Goal: Information Seeking & Learning: Learn about a topic

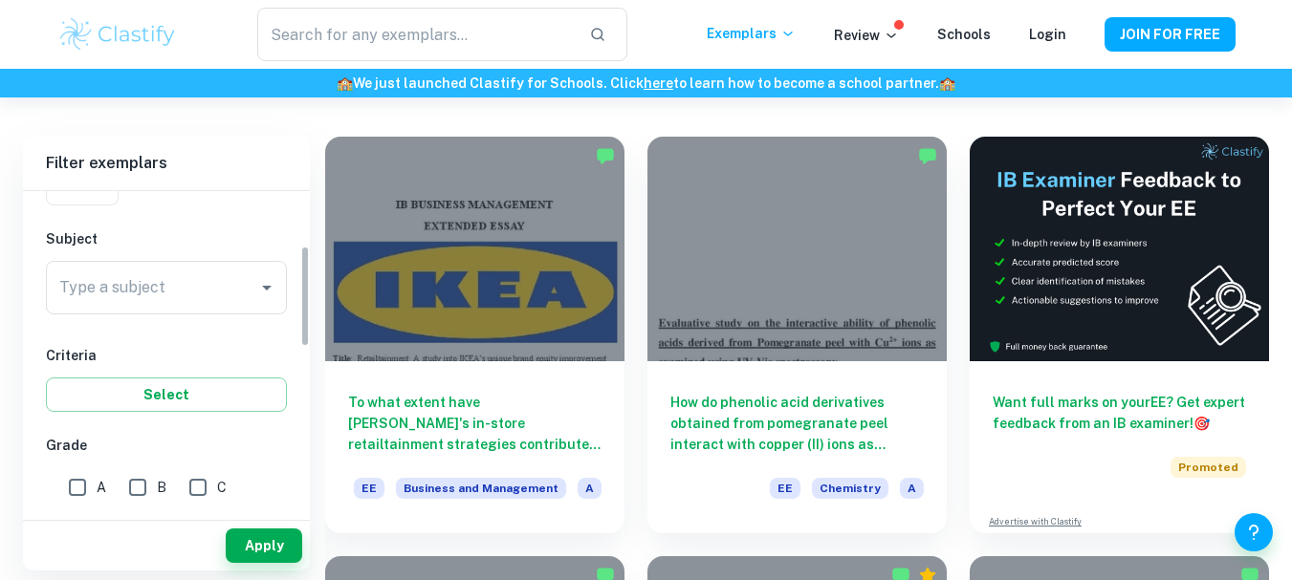
scroll to position [184, 0]
click at [279, 294] on div "Type a subject" at bounding box center [166, 287] width 241 height 54
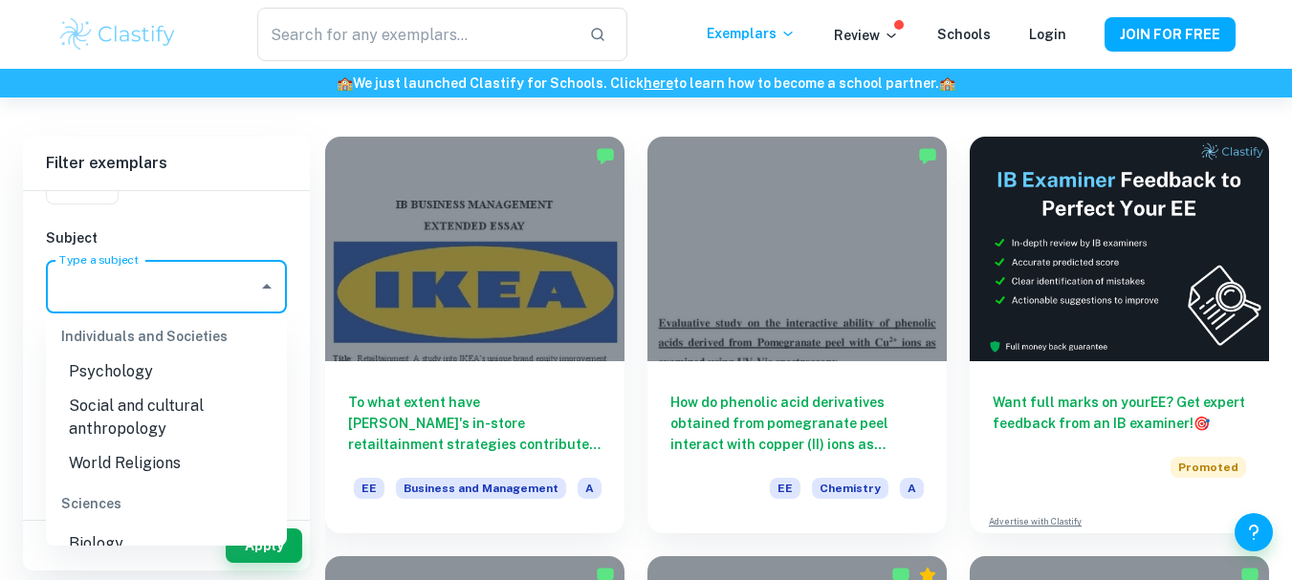
scroll to position [2008, 0]
click at [124, 390] on li "Psychology" at bounding box center [166, 373] width 241 height 34
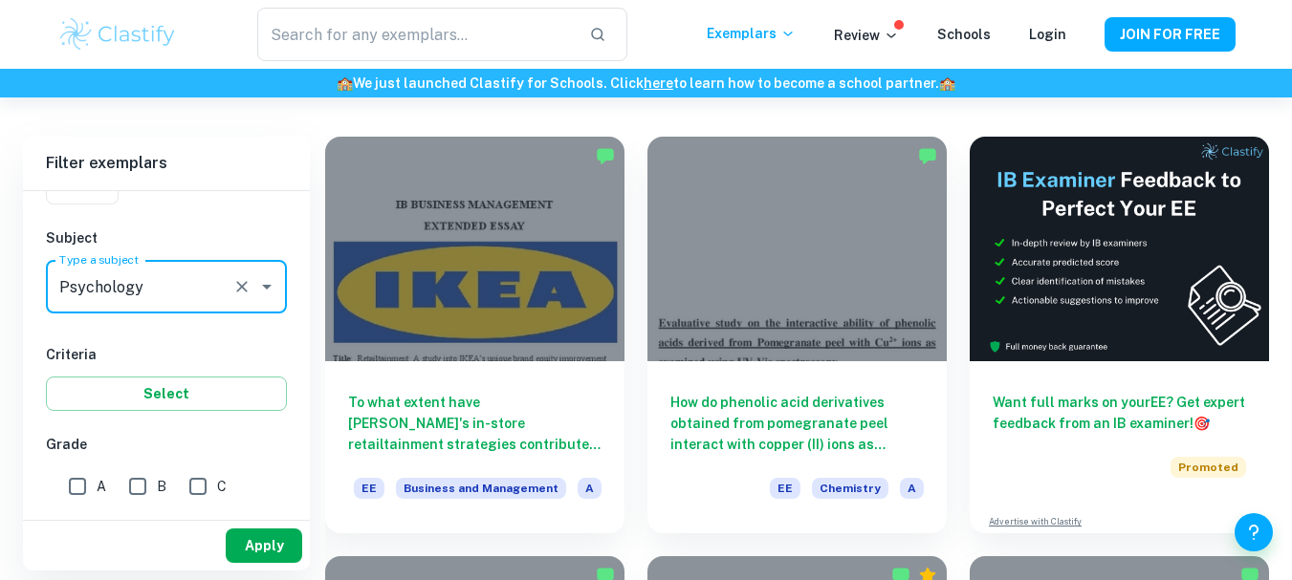
click at [251, 530] on button "Apply" at bounding box center [264, 546] width 76 height 34
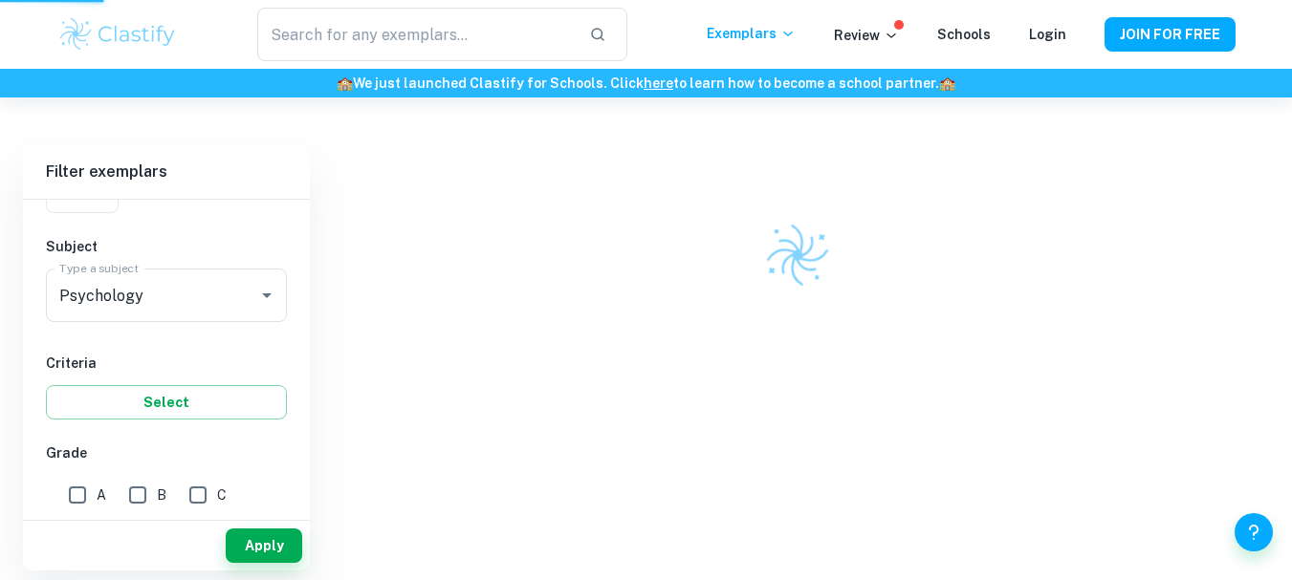
scroll to position [98, 0]
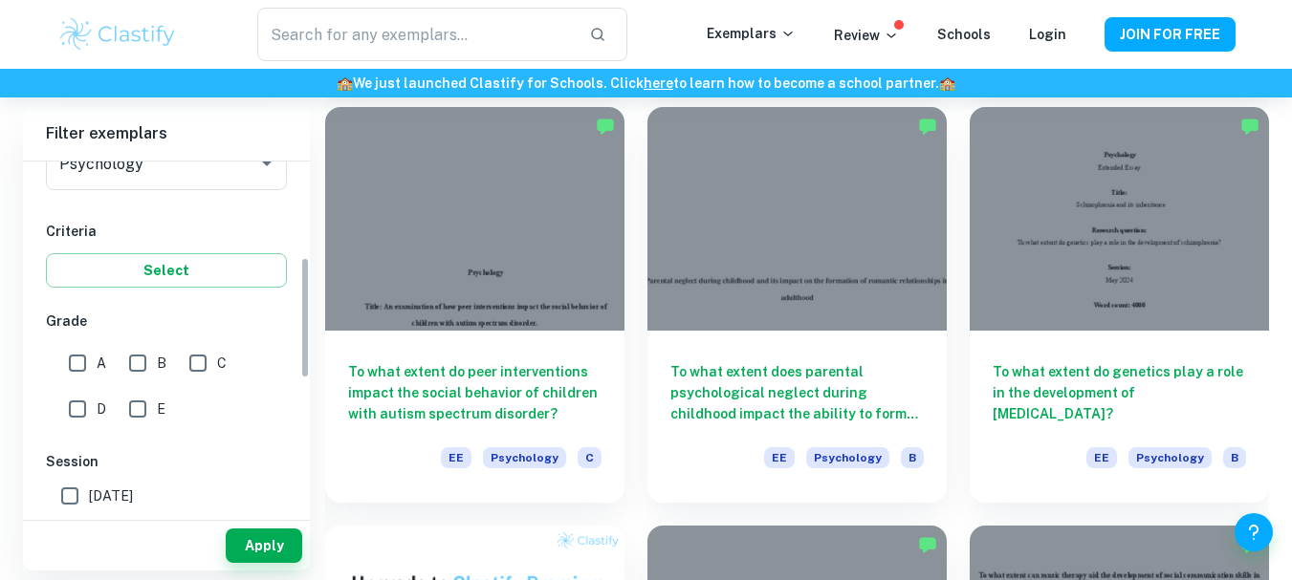
scroll to position [279, 0]
click at [81, 358] on input "A" at bounding box center [77, 361] width 38 height 38
checkbox input "true"
click at [266, 541] on button "Apply" at bounding box center [264, 546] width 76 height 34
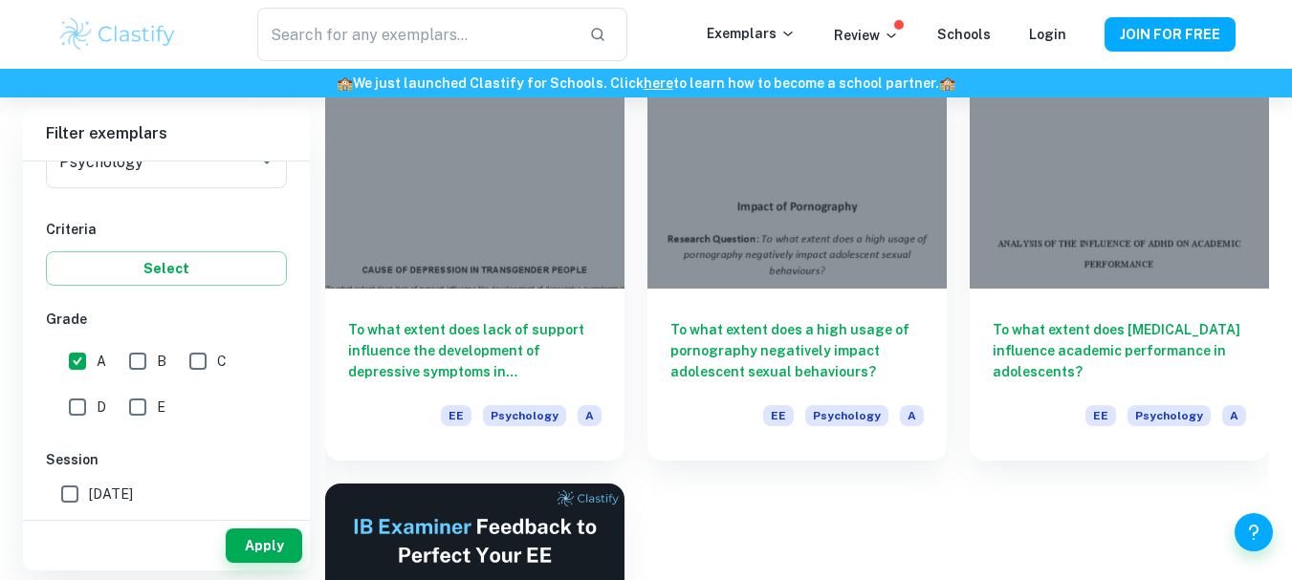
scroll to position [2273, 0]
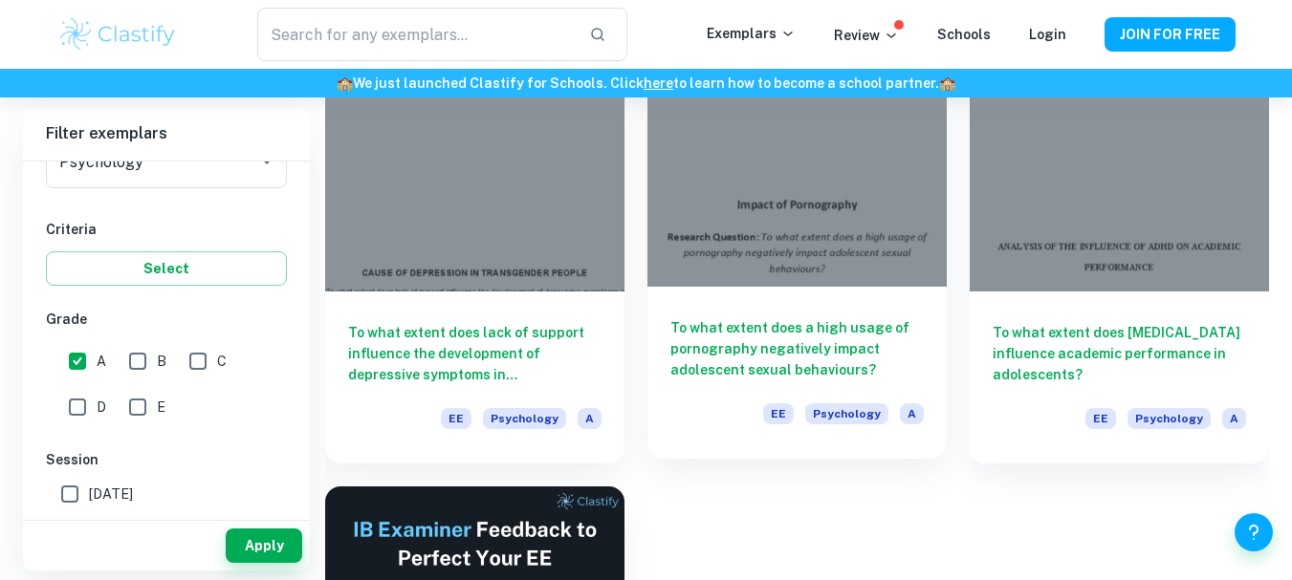
click at [803, 348] on h6 "To what extent does a high usage of pornography negatively impact adolescent se…" at bounding box center [796, 348] width 253 height 63
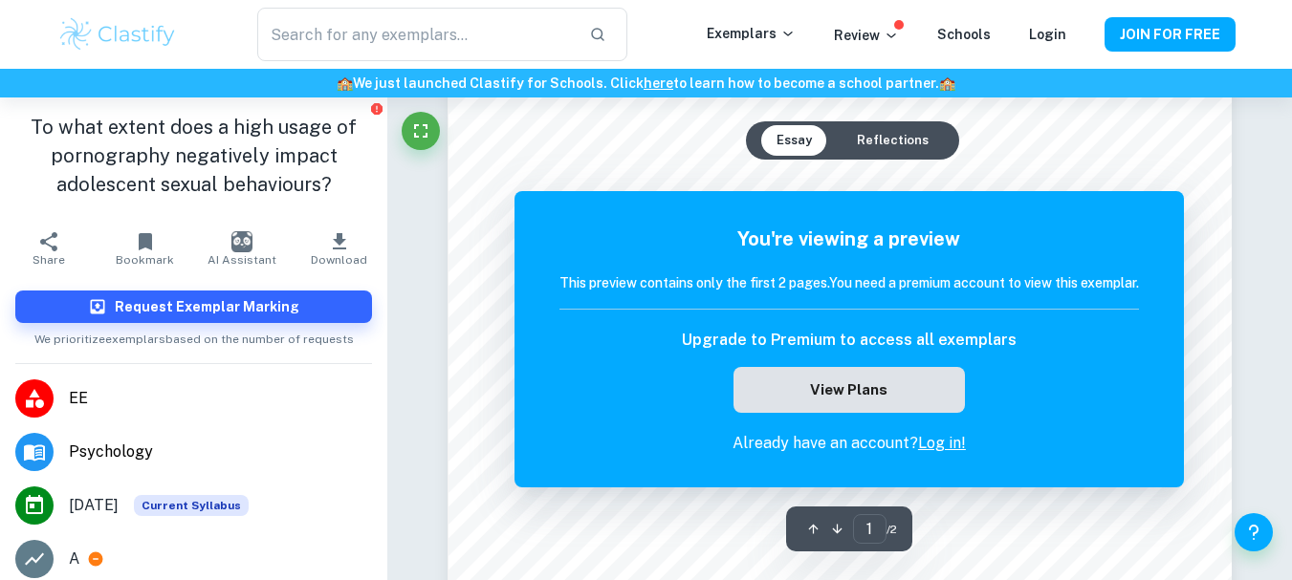
scroll to position [240, 0]
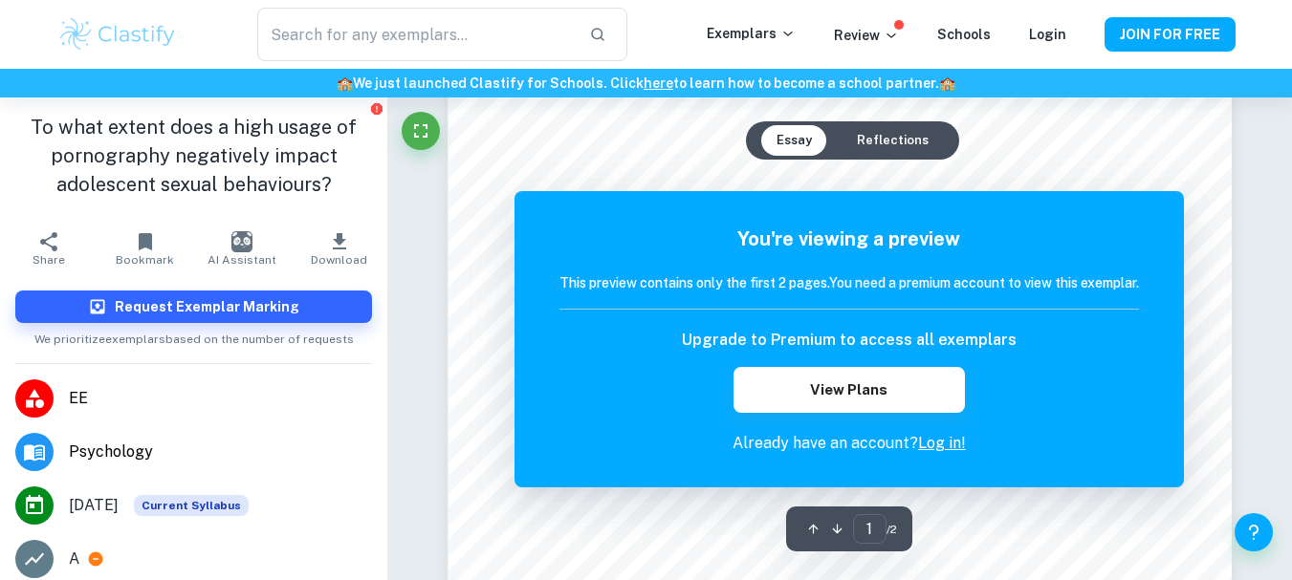
click at [891, 136] on button "Reflections" at bounding box center [892, 140] width 102 height 31
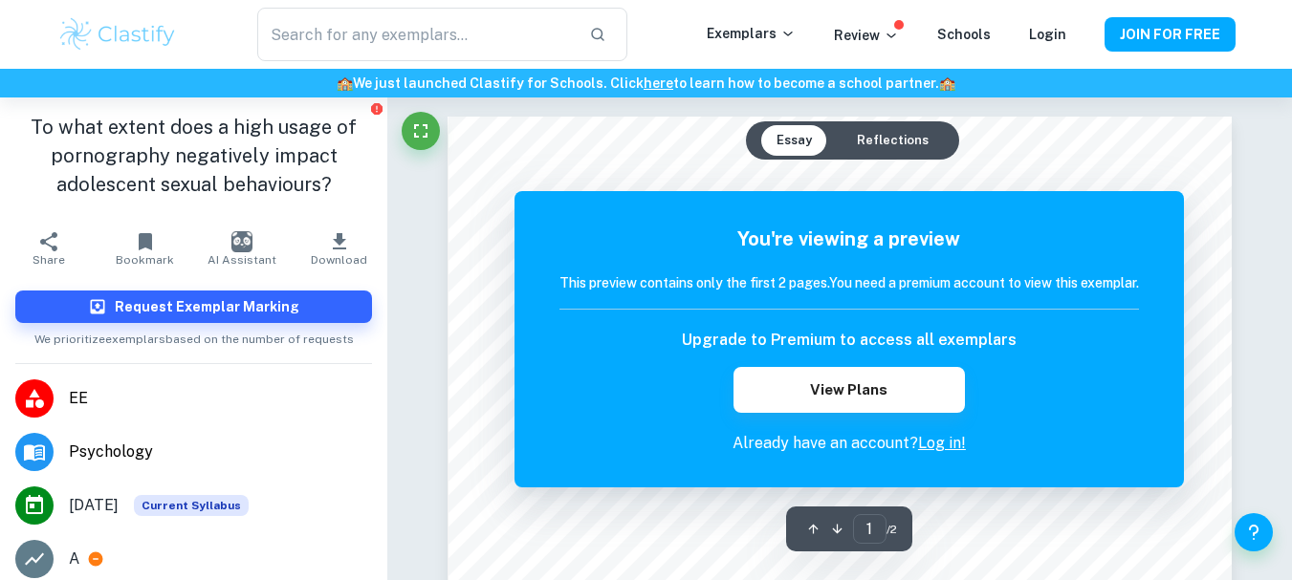
click at [790, 130] on button "Essay" at bounding box center [794, 140] width 66 height 31
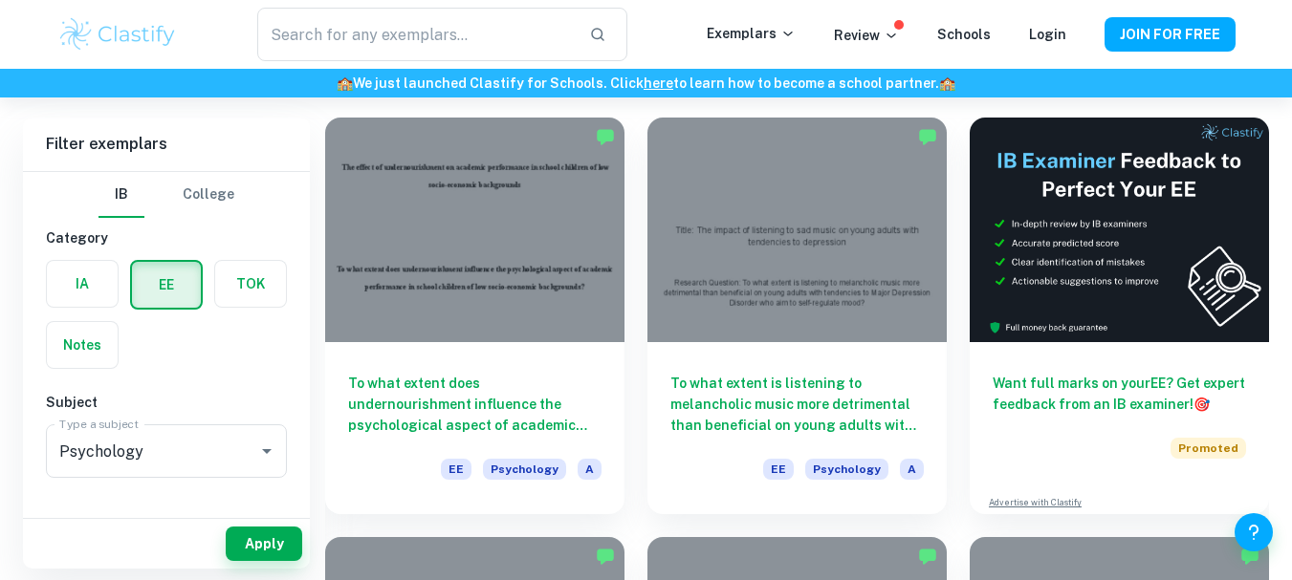
scroll to position [122, 0]
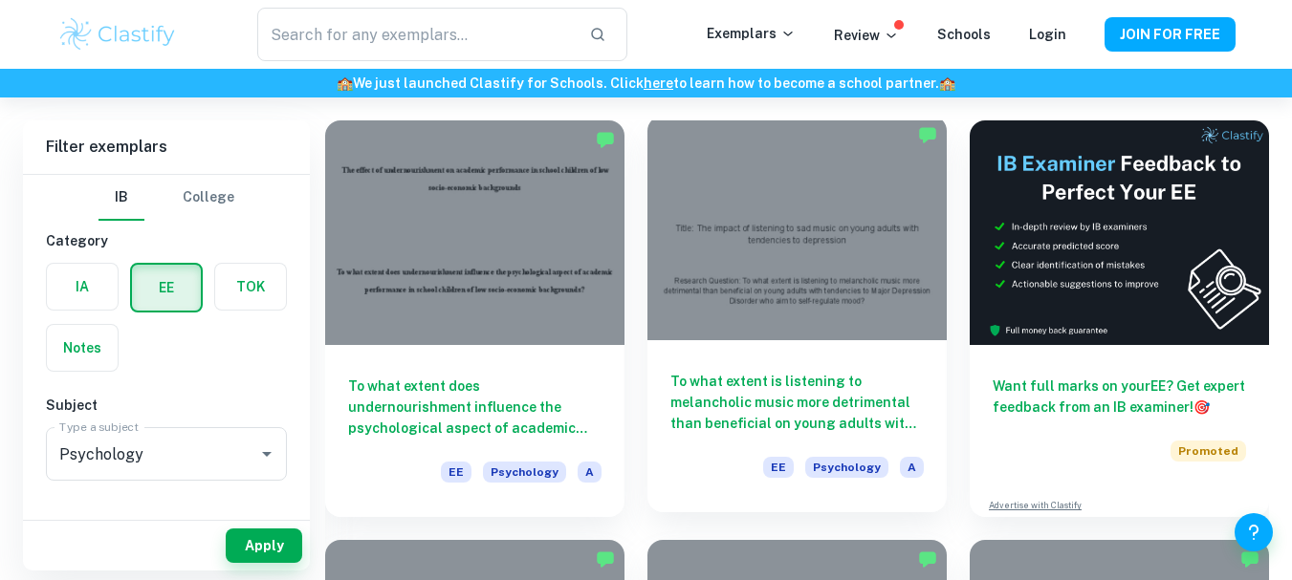
click at [832, 391] on h6 "To what extent is listening to melancholic music more detrimental than benefici…" at bounding box center [796, 402] width 253 height 63
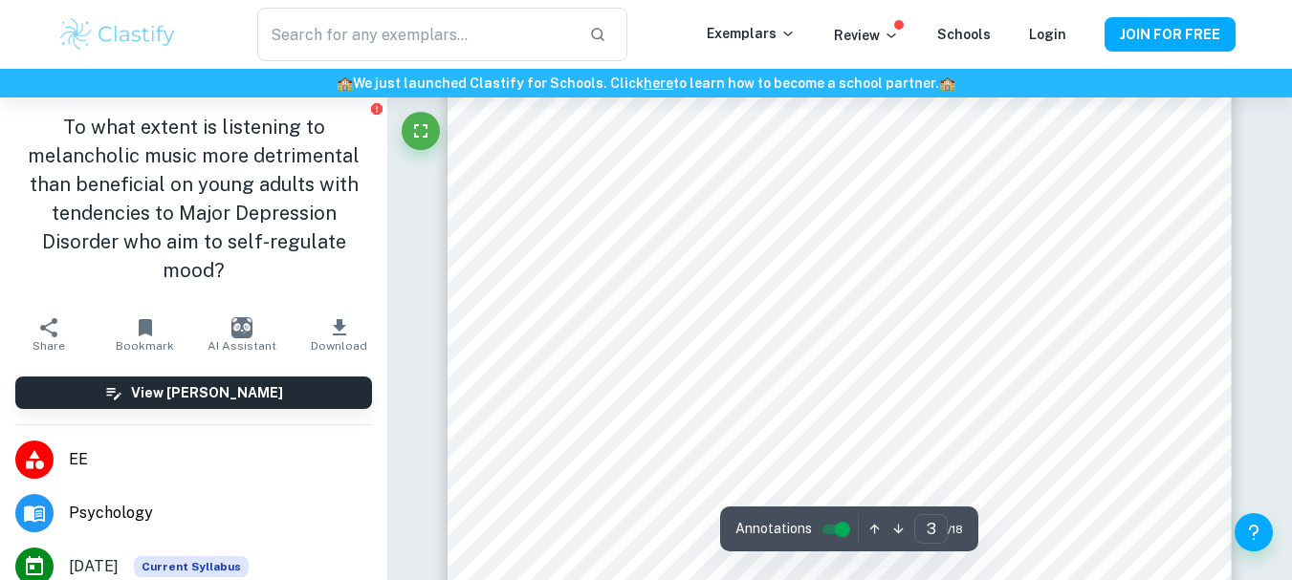
scroll to position [2919, 0]
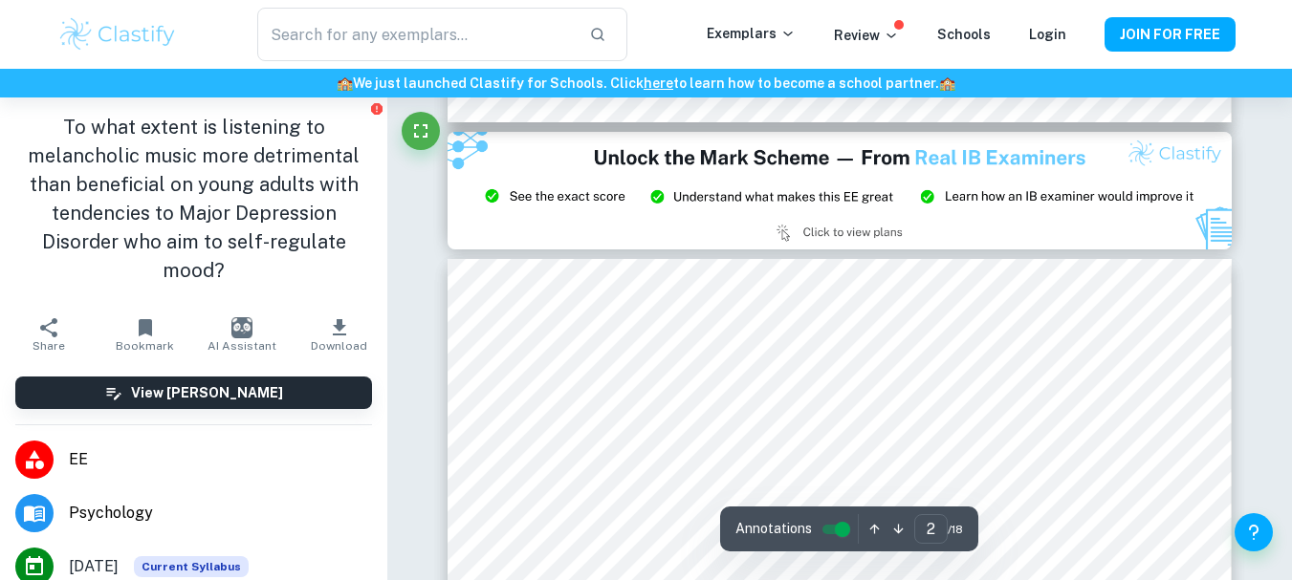
type input "3"
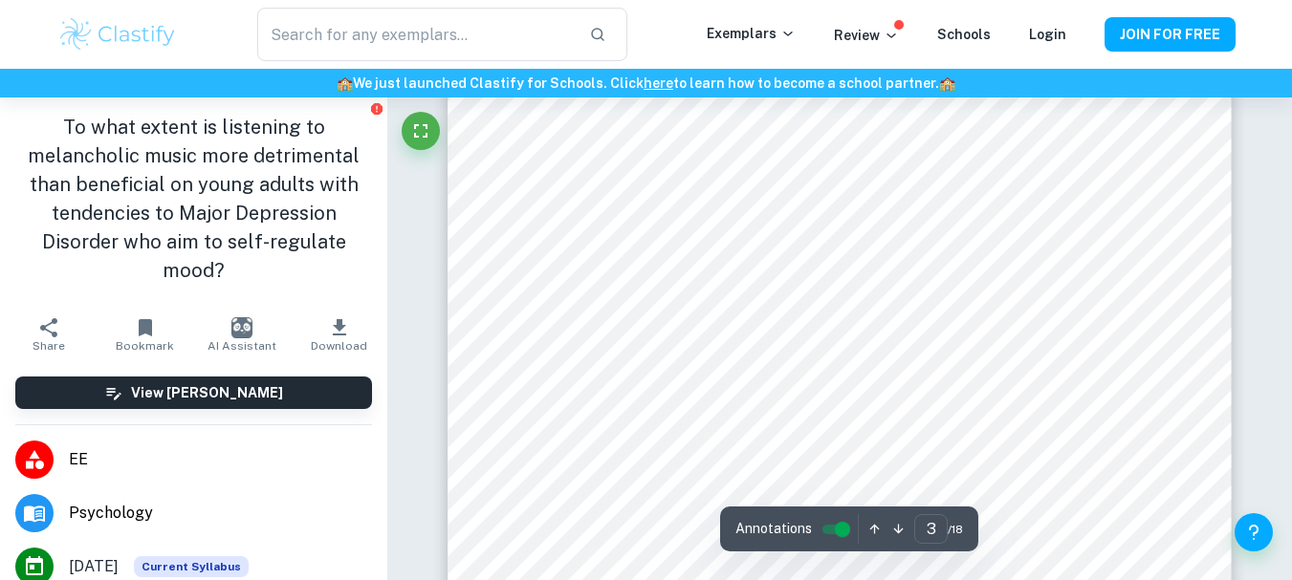
scroll to position [2581, 0]
